Goal: Information Seeking & Learning: Compare options

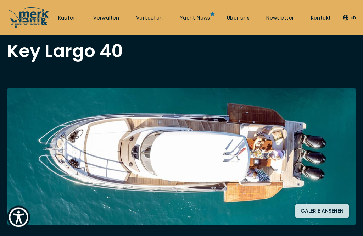
scroll to position [43, 0]
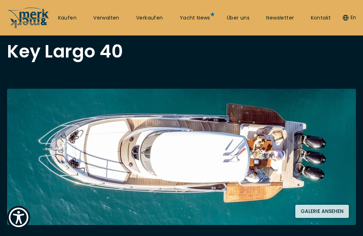
click at [326, 214] on button "Galerie ansehen" at bounding box center [322, 211] width 54 height 13
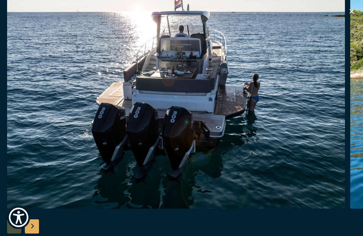
click at [351, 9] on icon "button" at bounding box center [351, 11] width 9 height 9
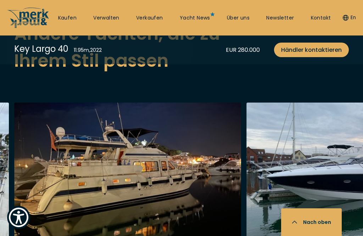
scroll to position [1836, 0]
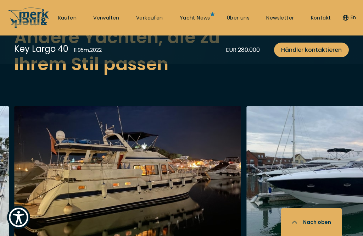
click at [56, 122] on link at bounding box center [127, 200] width 227 height 189
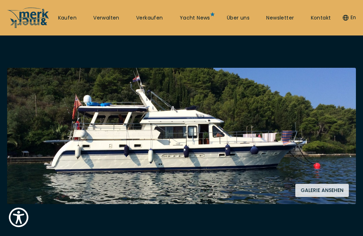
scroll to position [101, 0]
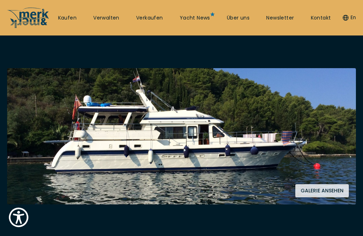
click at [322, 193] on button "Galerie ansehen" at bounding box center [322, 190] width 54 height 13
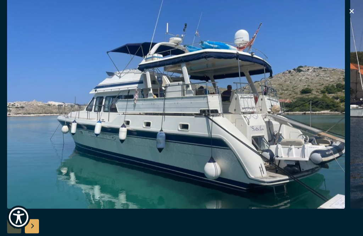
scroll to position [623, 0]
click at [353, 9] on icon "button" at bounding box center [351, 11] width 9 height 9
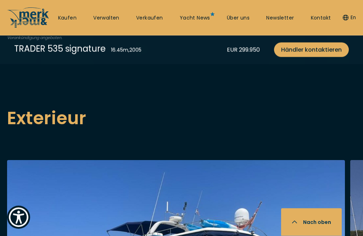
scroll to position [664, 0]
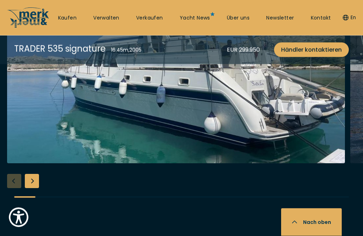
click at [29, 174] on div "Next slide" at bounding box center [32, 181] width 14 height 14
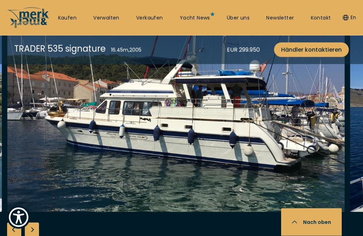
scroll to position [838, 0]
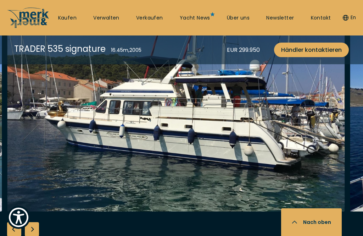
click at [31, 222] on div "Next slide" at bounding box center [32, 229] width 14 height 14
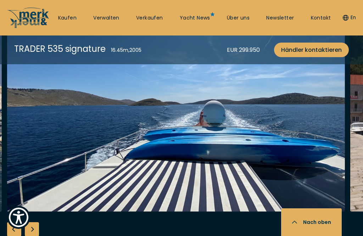
click at [34, 222] on div "Next slide" at bounding box center [32, 229] width 14 height 14
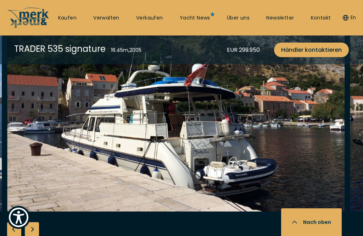
click at [32, 222] on div "Next slide" at bounding box center [32, 229] width 14 height 14
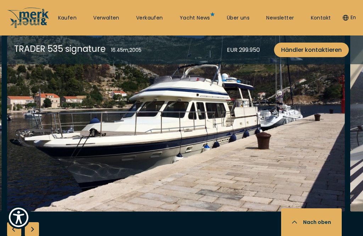
click at [31, 222] on div "Next slide" at bounding box center [32, 229] width 14 height 14
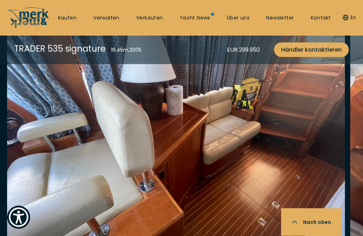
scroll to position [1206, 0]
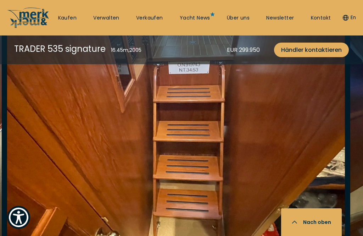
click at [28, 227] on img "Show Accessibility Preferences" at bounding box center [18, 216] width 19 height 19
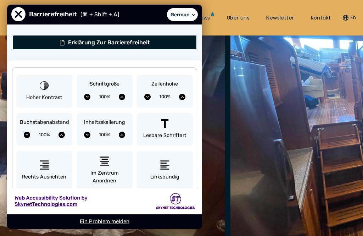
scroll to position [0, 0]
click at [16, 12] on span "Schließen Sie das Menü 'Eingabehilfen'." at bounding box center [18, 14] width 14 height 14
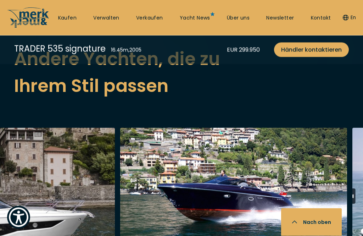
scroll to position [1712, 0]
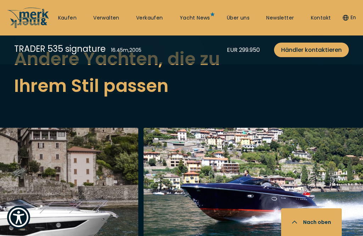
click at [221, 169] on link at bounding box center [257, 222] width 227 height 189
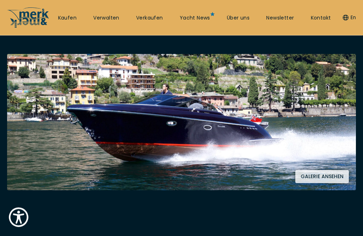
scroll to position [115, 0]
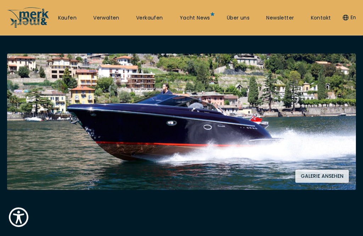
click at [320, 177] on button "Galerie ansehen" at bounding box center [322, 176] width 54 height 13
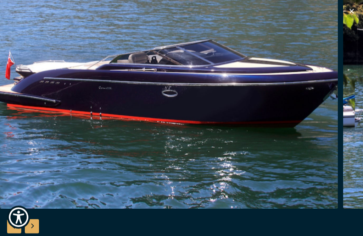
scroll to position [116, 0]
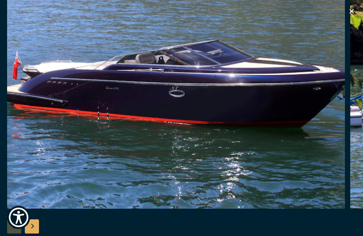
click at [33, 233] on div "Next slide" at bounding box center [32, 226] width 14 height 14
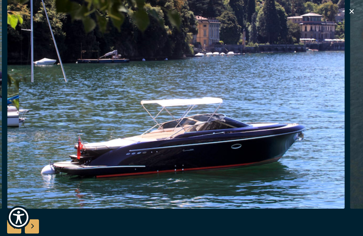
click at [35, 233] on div "Next slide" at bounding box center [32, 226] width 14 height 14
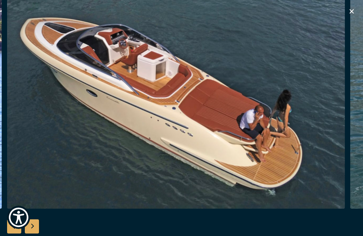
click at [32, 233] on div "Next slide" at bounding box center [32, 226] width 14 height 14
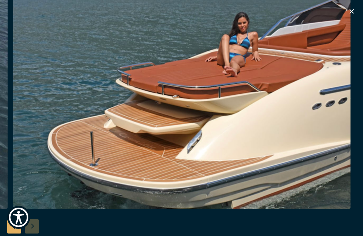
click at [34, 235] on div at bounding box center [181, 118] width 363 height 273
click at [33, 235] on div at bounding box center [181, 118] width 363 height 273
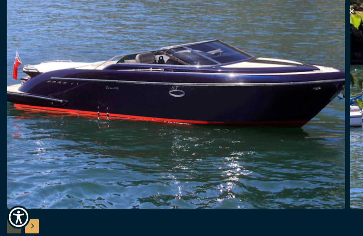
scroll to position [458, 0]
click at [353, 13] on icon "button" at bounding box center [352, 11] width 4 height 4
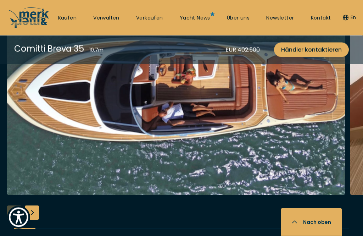
scroll to position [1393, 0]
click at [34, 213] on div "Next slide" at bounding box center [32, 212] width 14 height 14
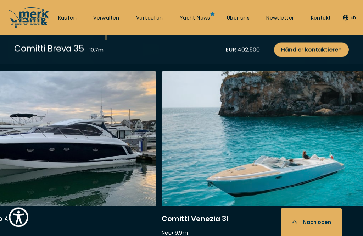
scroll to position [1908, 0]
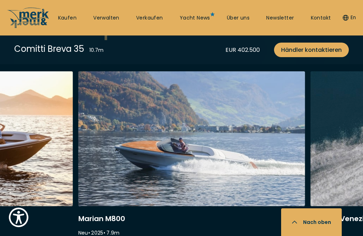
click at [163, 145] on link at bounding box center [191, 165] width 227 height 189
